Goal: Task Accomplishment & Management: Manage account settings

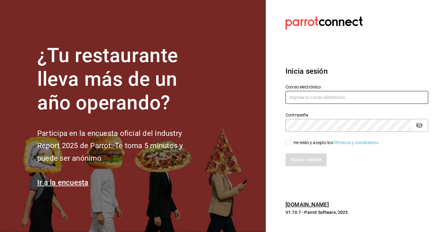
type input "[EMAIL_ADDRESS][DOMAIN_NAME]"
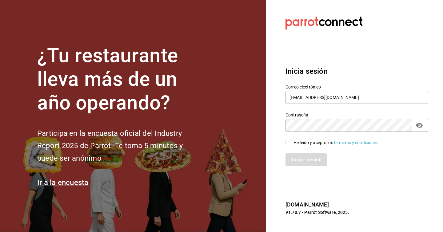
click at [421, 128] on icon "passwordField" at bounding box center [418, 125] width 7 height 7
click at [287, 143] on input "He leído y acepto los Términos y condiciones." at bounding box center [288, 143] width 6 height 6
checkbox input "true"
click at [297, 159] on button "Iniciar sesión" at bounding box center [306, 159] width 42 height 13
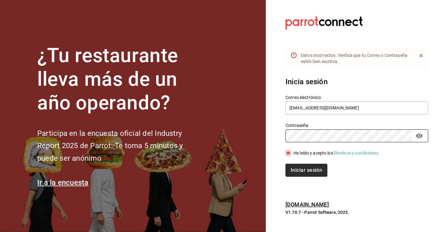
click at [295, 168] on button "Iniciar sesión" at bounding box center [306, 170] width 42 height 13
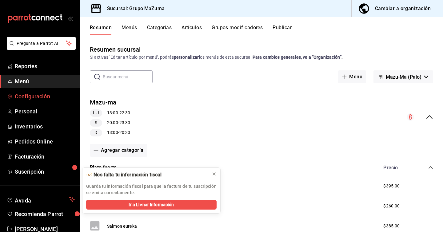
click at [30, 102] on link "Configuración" at bounding box center [40, 96] width 80 height 13
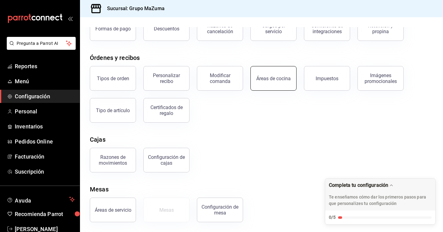
click at [271, 75] on button "Áreas de cocina" at bounding box center [273, 78] width 46 height 25
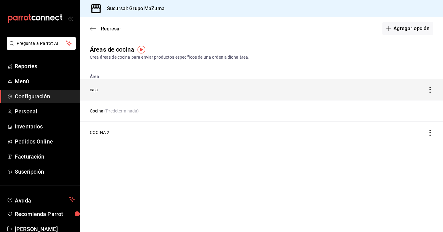
click at [320, 86] on td "caja" at bounding box center [214, 90] width 268 height 22
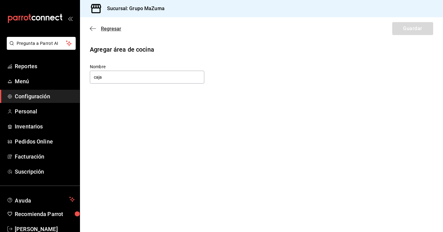
click at [95, 28] on icon "button" at bounding box center [93, 29] width 6 height 6
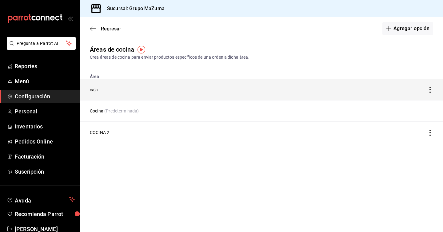
click at [431, 89] on icon "discountsTable" at bounding box center [430, 90] width 6 height 6
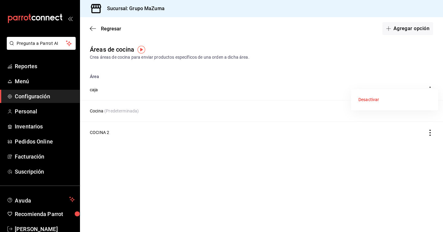
click at [249, 98] on div at bounding box center [221, 116] width 443 height 232
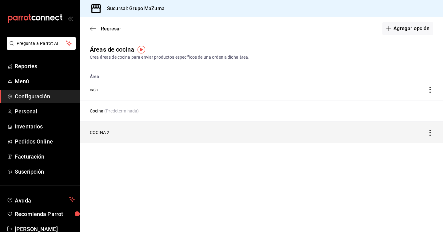
click at [167, 140] on td "COCINA 2" at bounding box center [214, 133] width 268 height 22
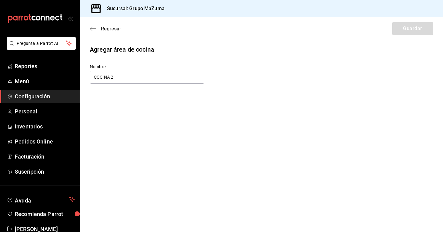
click at [91, 28] on icon "button" at bounding box center [91, 28] width 2 height 5
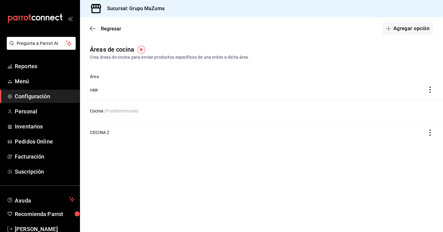
click at [91, 28] on icon "button" at bounding box center [91, 28] width 2 height 5
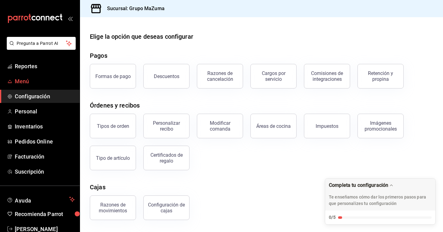
click at [28, 87] on link "Menú" at bounding box center [40, 81] width 80 height 13
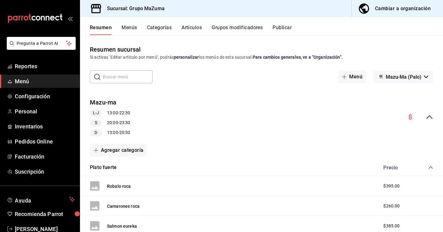
click at [131, 28] on button "Menús" at bounding box center [128, 30] width 15 height 10
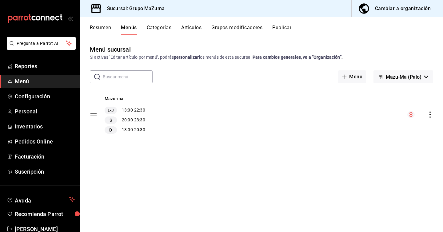
click at [201, 28] on button "Artículos" at bounding box center [191, 30] width 20 height 10
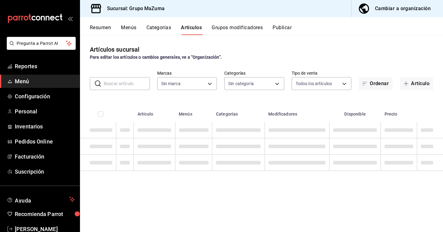
type input "91822997-6511-487a-b58c-8897a46e9bc4,bcaf95bc-d9c1-438b-979f-19bd0f306f78,e9697…"
type input "940d5d2a-d4c4-4230-afa9-25fe4a5036a8,dfa20abf-bc96-4042-bf22-5f7d866791c3,b1941…"
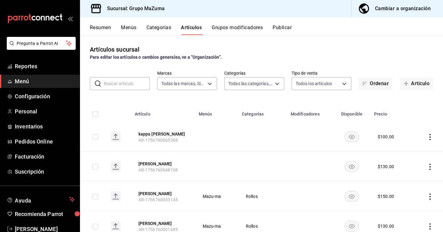
click at [163, 30] on button "Categorías" at bounding box center [158, 30] width 25 height 10
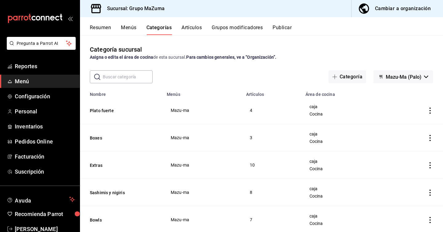
click at [99, 27] on button "Resumen" at bounding box center [100, 30] width 21 height 10
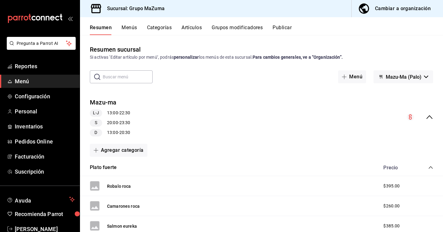
click at [135, 28] on button "Menús" at bounding box center [128, 30] width 15 height 10
